Goal: Use online tool/utility: Utilize a website feature to perform a specific function

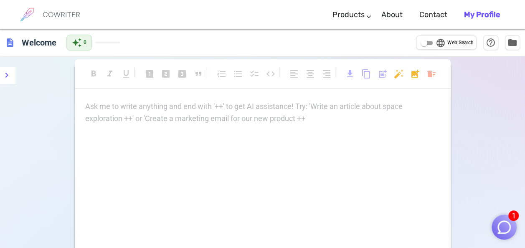
click at [159, 119] on div "Ask me to write anything and end with '++' to get AI assistance! Try: 'Write an…" at bounding box center [262, 113] width 355 height 24
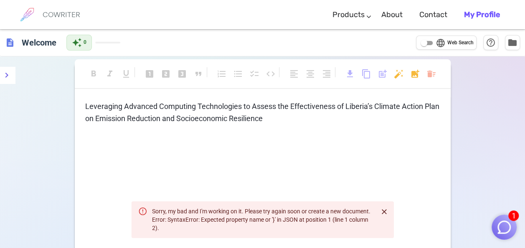
click at [296, 125] on div "Leveraging Advanced Computing Technologies to Assess the Effectiveness of Liber…" at bounding box center [262, 120] width 355 height 39
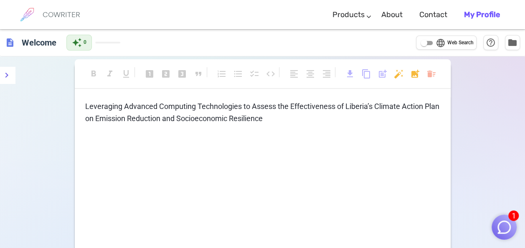
click at [289, 116] on p "Leveraging Advanced Computing Technologies to Assess the Effectiveness of Liber…" at bounding box center [262, 113] width 355 height 24
click at [85, 104] on span "Leveraging Advanced Computing Technologies to Assess the Effectiveness of Liber…" at bounding box center [263, 112] width 356 height 21
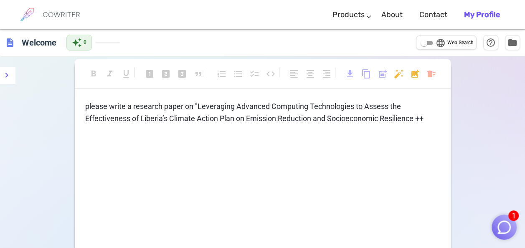
click at [417, 119] on span "please write a research paper on "Leveraging Advanced Computing Technologies to…" at bounding box center [254, 112] width 338 height 21
click at [435, 116] on p "please write a research paper on "Leveraging Advanced Computing Technologies to…" at bounding box center [262, 113] width 355 height 24
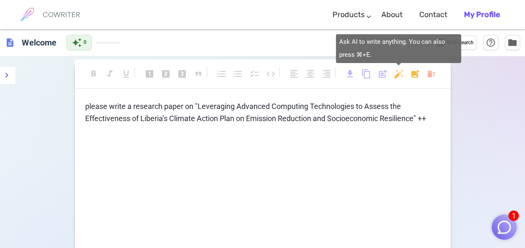
click at [394, 77] on body "1 COWRITER Products Writing Marketing Emails Images (soon) About Contact My Pro…" at bounding box center [262, 171] width 525 height 342
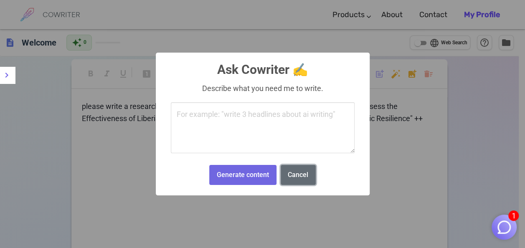
click at [304, 173] on button "Cancel" at bounding box center [298, 175] width 35 height 20
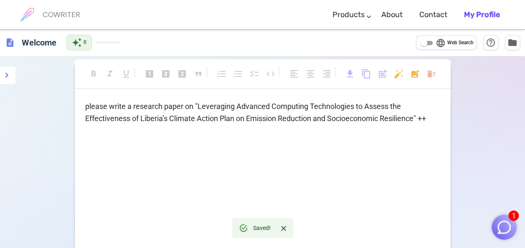
click at [248, 131] on p "﻿" at bounding box center [262, 134] width 355 height 12
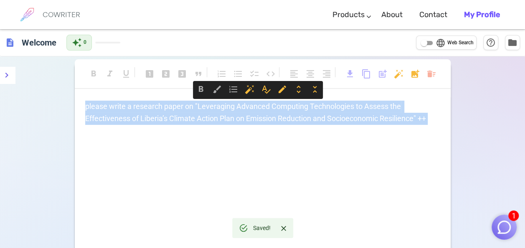
drag, startPoint x: 85, startPoint y: 107, endPoint x: 378, endPoint y: 136, distance: 294.3
click at [378, 136] on div "please write a research paper on "Leveraging Advanced Computing Technologies to…" at bounding box center [262, 128] width 355 height 55
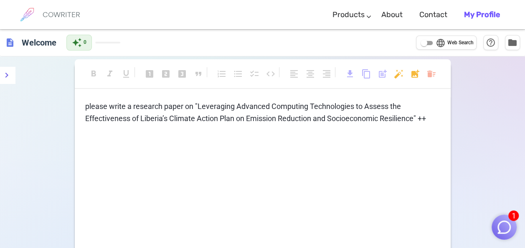
click at [452, 38] on div "language Web Search" at bounding box center [455, 43] width 38 height 10
click at [439, 38] on input "language Web Search" at bounding box center [424, 43] width 30 height 10
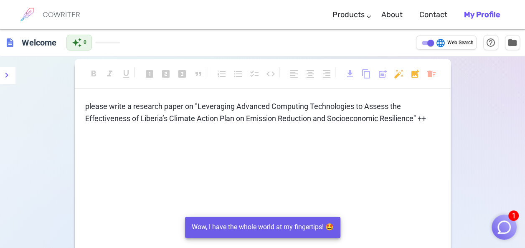
click at [456, 40] on span "Web Search" at bounding box center [461, 43] width 26 height 8
click at [446, 40] on input "language Web Search" at bounding box center [431, 43] width 30 height 10
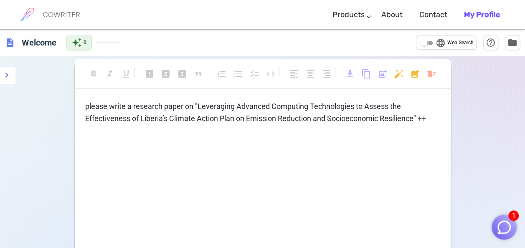
click at [424, 43] on input "language Web Search" at bounding box center [424, 43] width 30 height 10
checkbox input "true"
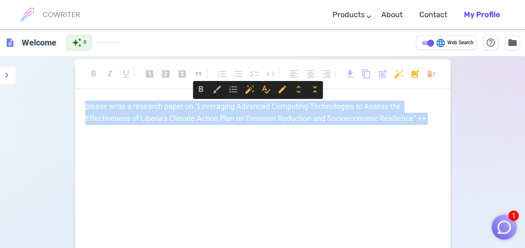
drag, startPoint x: 85, startPoint y: 108, endPoint x: 422, endPoint y: 129, distance: 337.9
click at [422, 129] on div "please write a research paper on "Leveraging Advanced Computing Technologies to…" at bounding box center [262, 128] width 355 height 55
copy div "please write a research paper on "Leveraging Advanced Computing Technologies to…"
